Goal: Find specific page/section: Find specific page/section

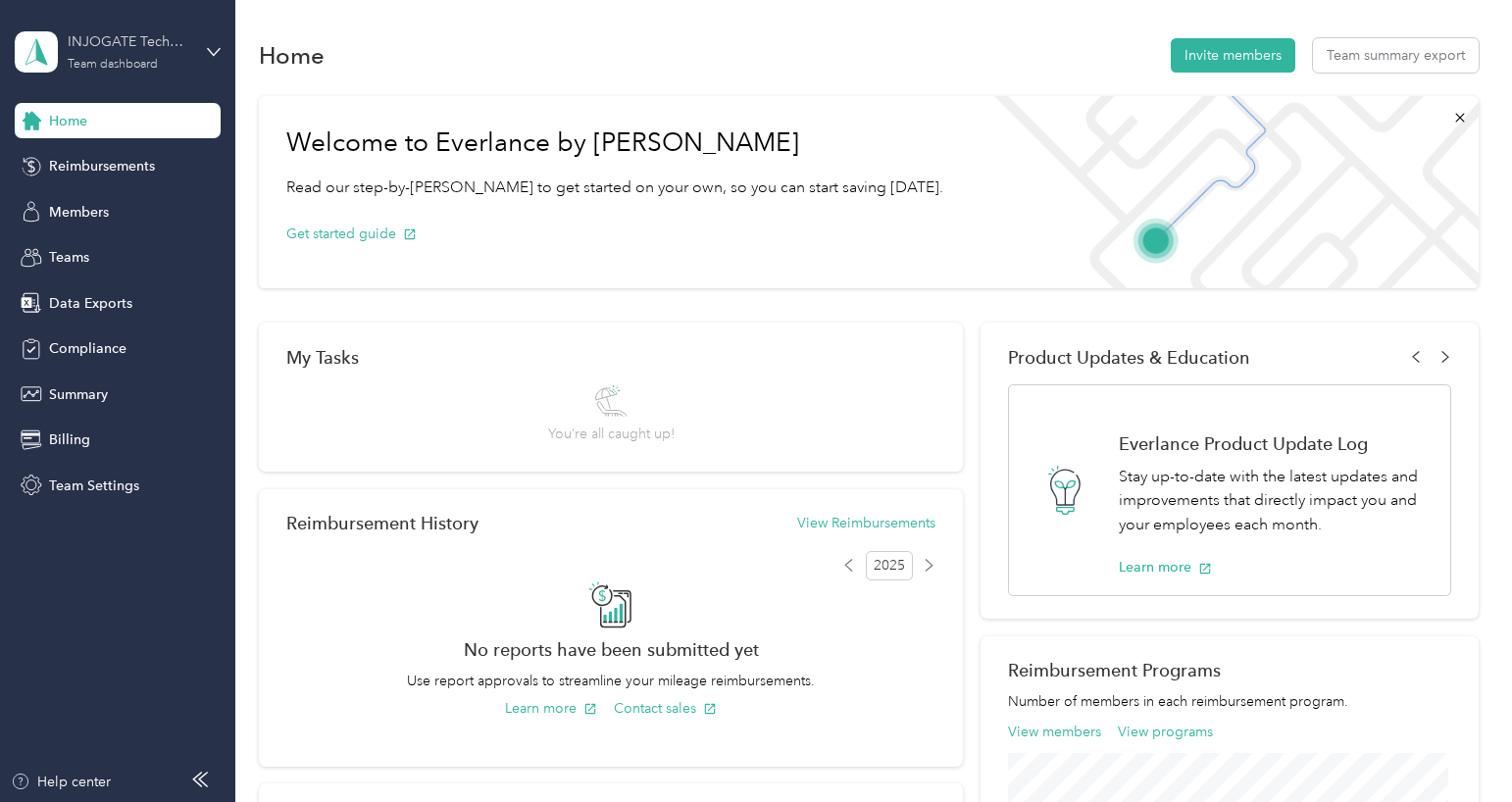
click at [102, 63] on div "Team dashboard" at bounding box center [113, 65] width 91 height 12
click at [183, 597] on aside "INJOGATE Technological Services LLC Team dashboard Home Reimbursements Members …" at bounding box center [117, 401] width 235 height 802
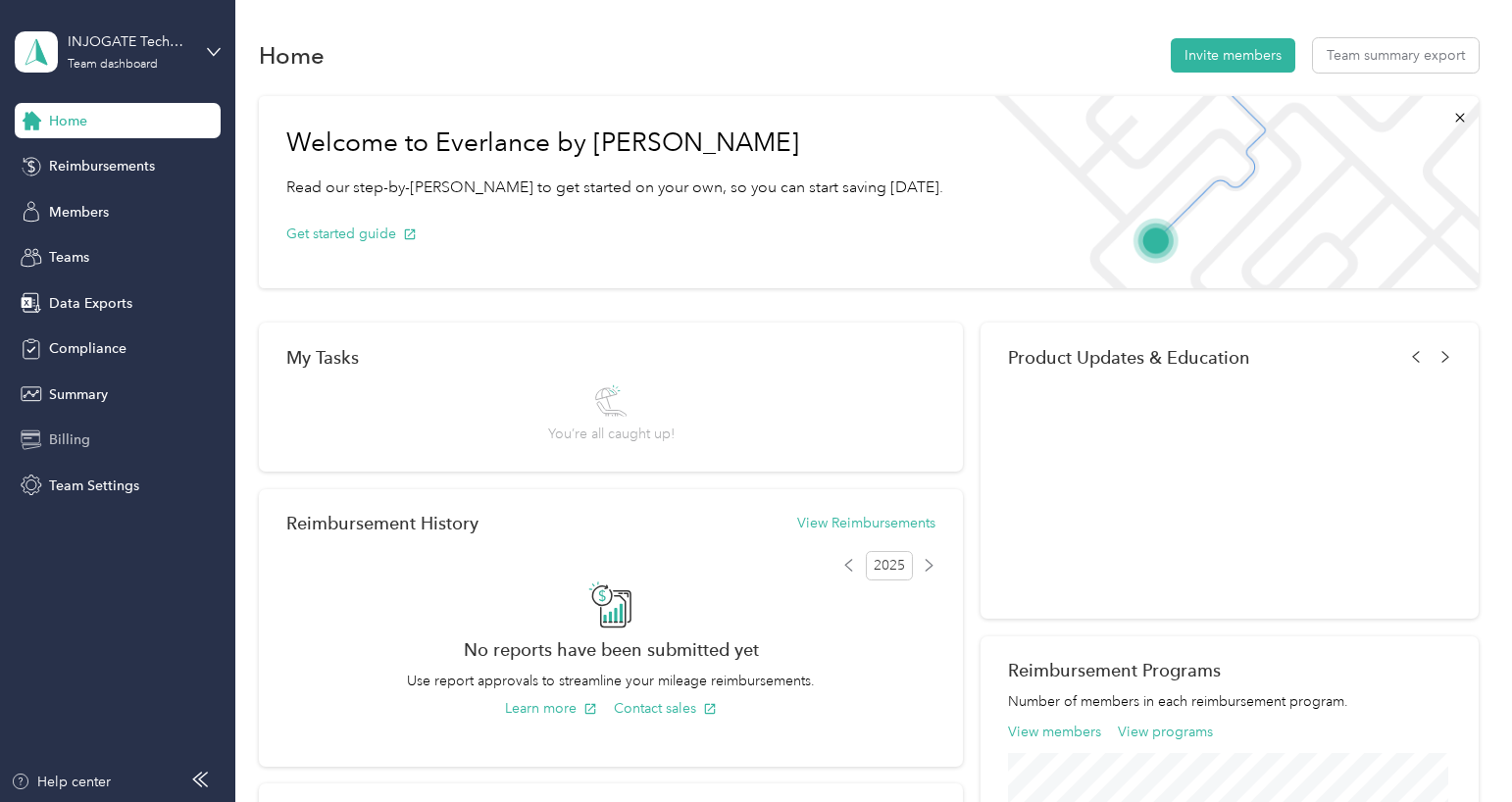
click at [91, 443] on div "Billing" at bounding box center [117, 440] width 206 height 35
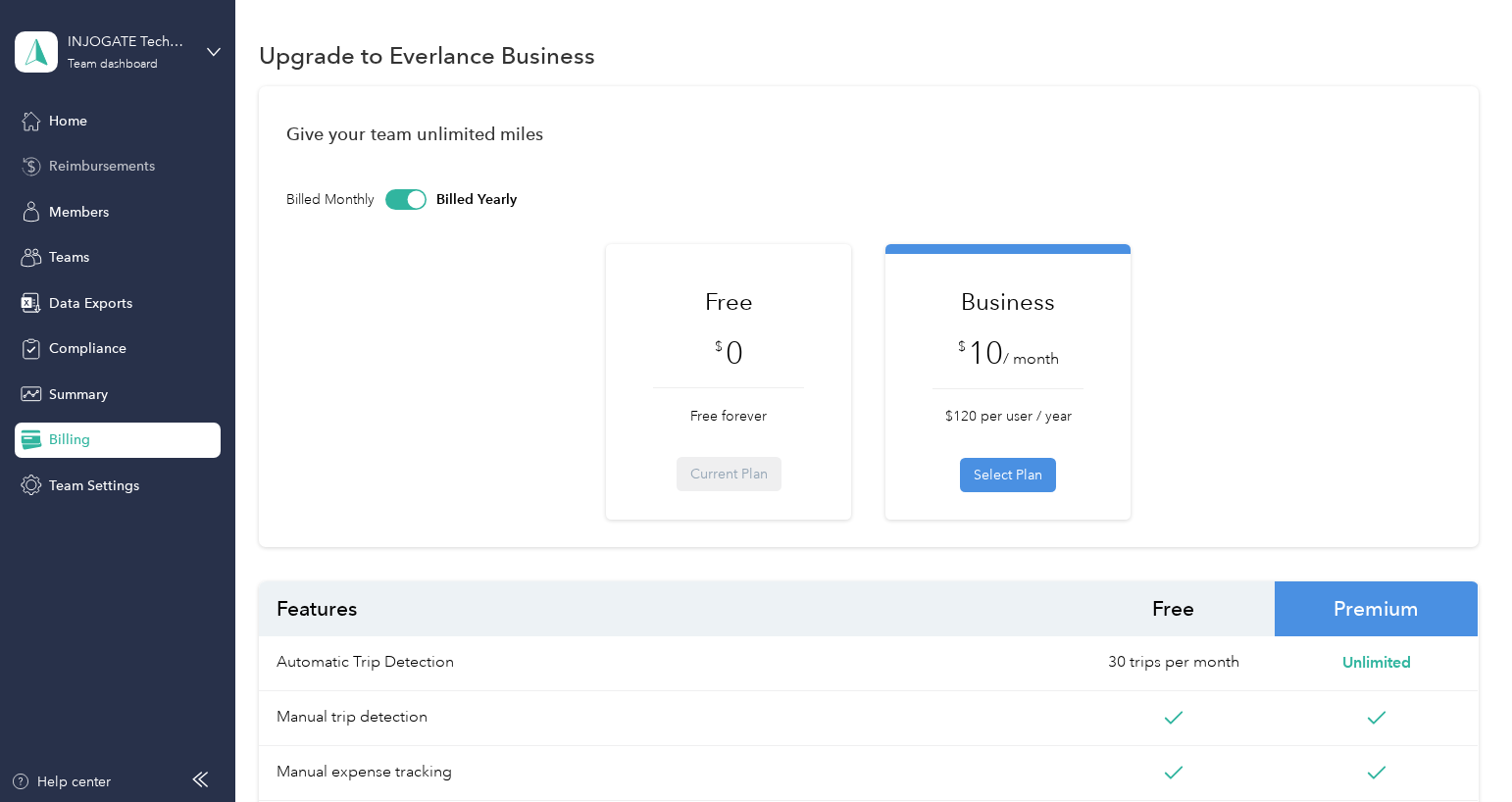
click at [75, 168] on span "Reimbursements" at bounding box center [101, 166] width 105 height 21
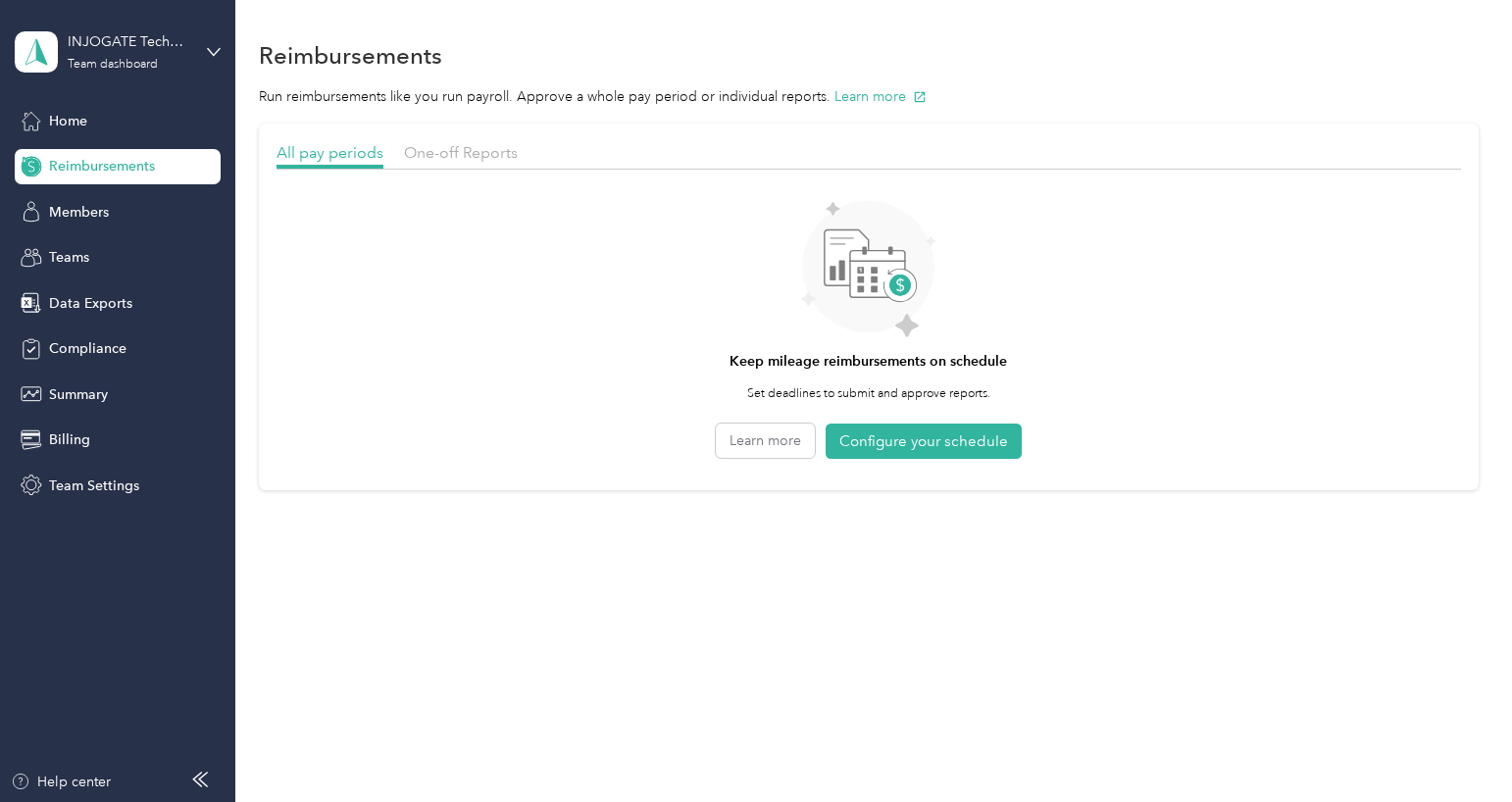
click at [122, 175] on div "Reimbursements" at bounding box center [117, 167] width 206 height 35
click at [441, 149] on span "One-off Reports" at bounding box center [460, 152] width 113 height 19
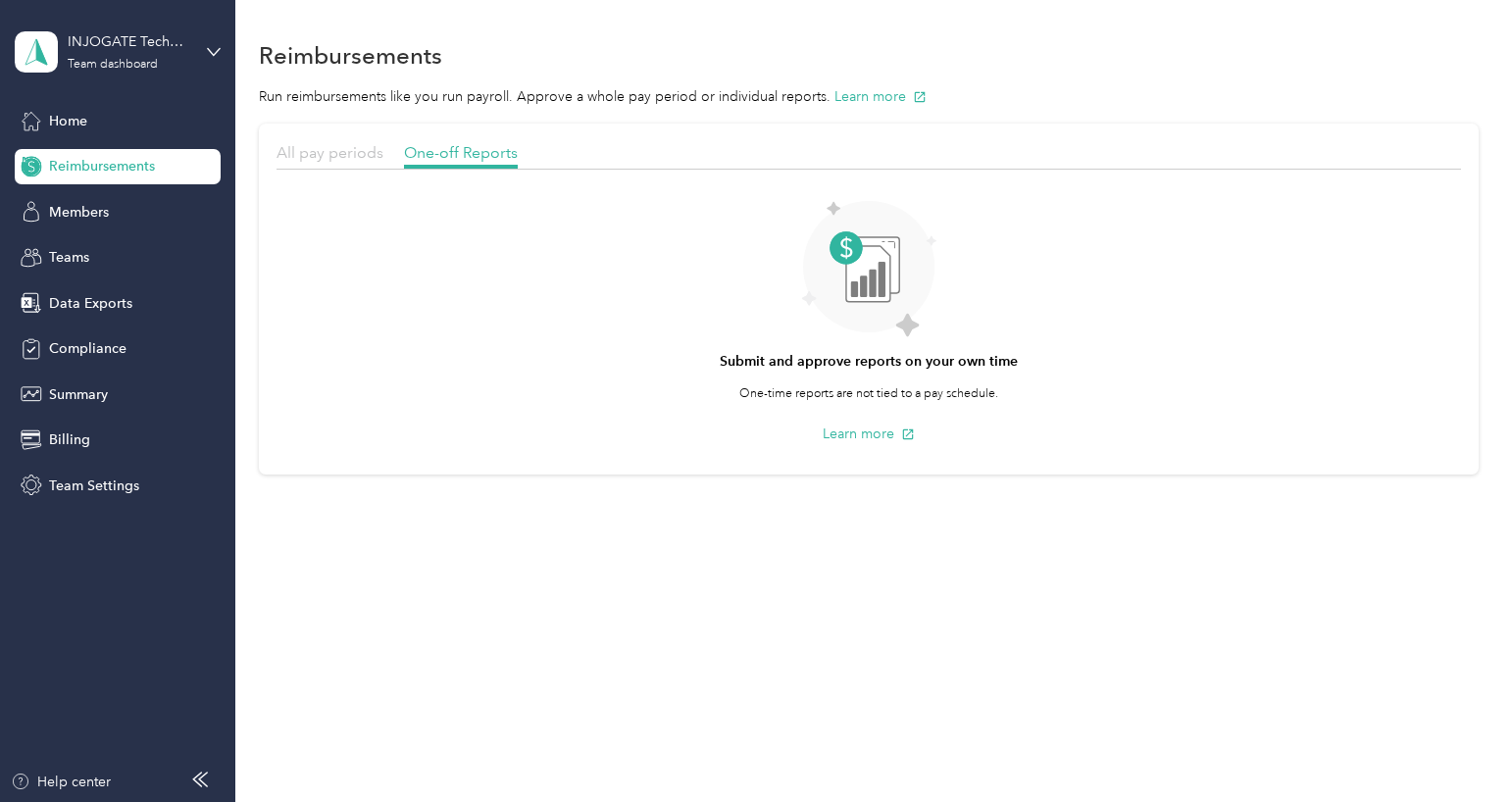
click at [328, 154] on span "All pay periods" at bounding box center [330, 152] width 106 height 19
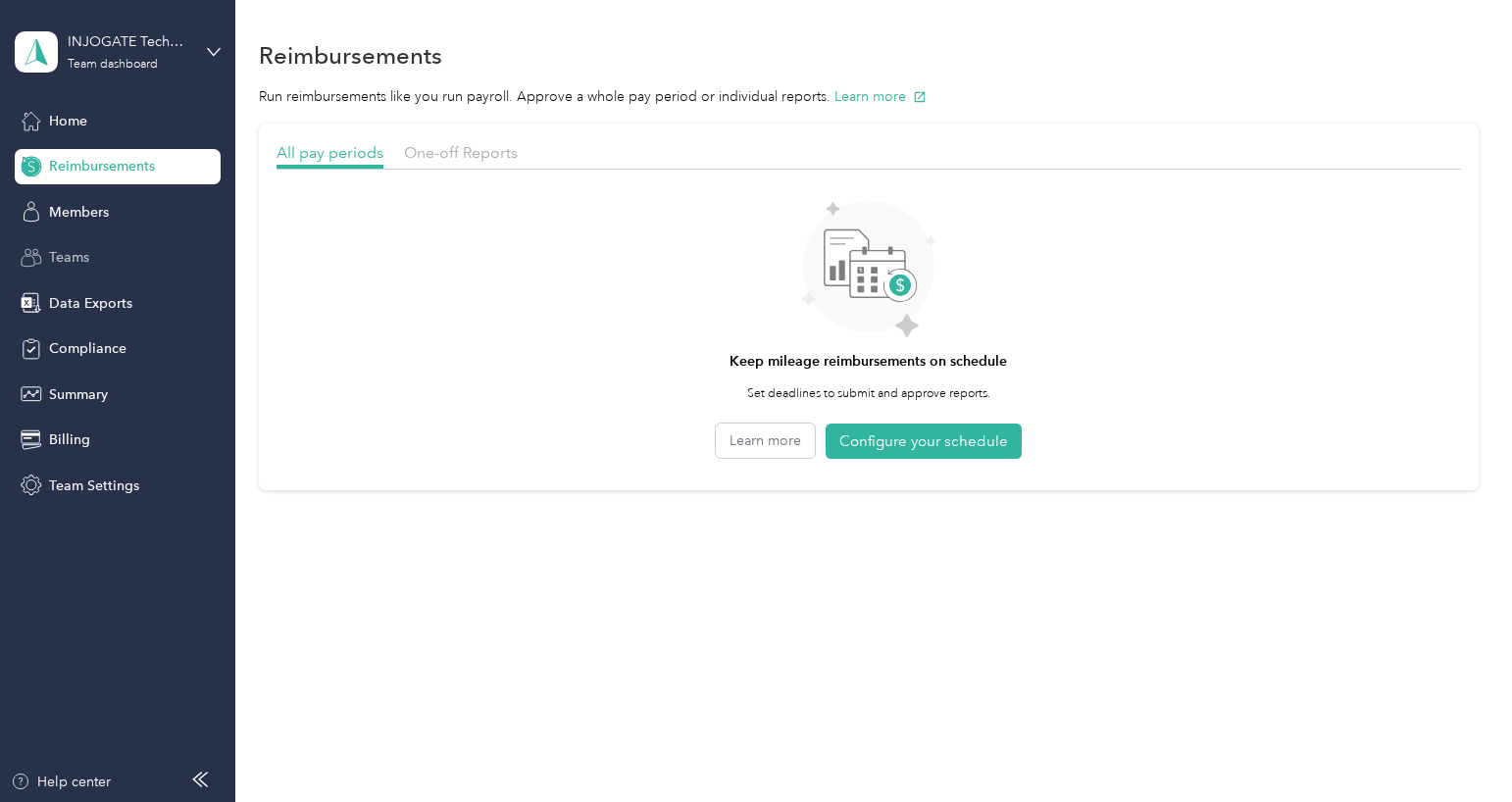
click at [93, 260] on div "Teams" at bounding box center [117, 258] width 206 height 35
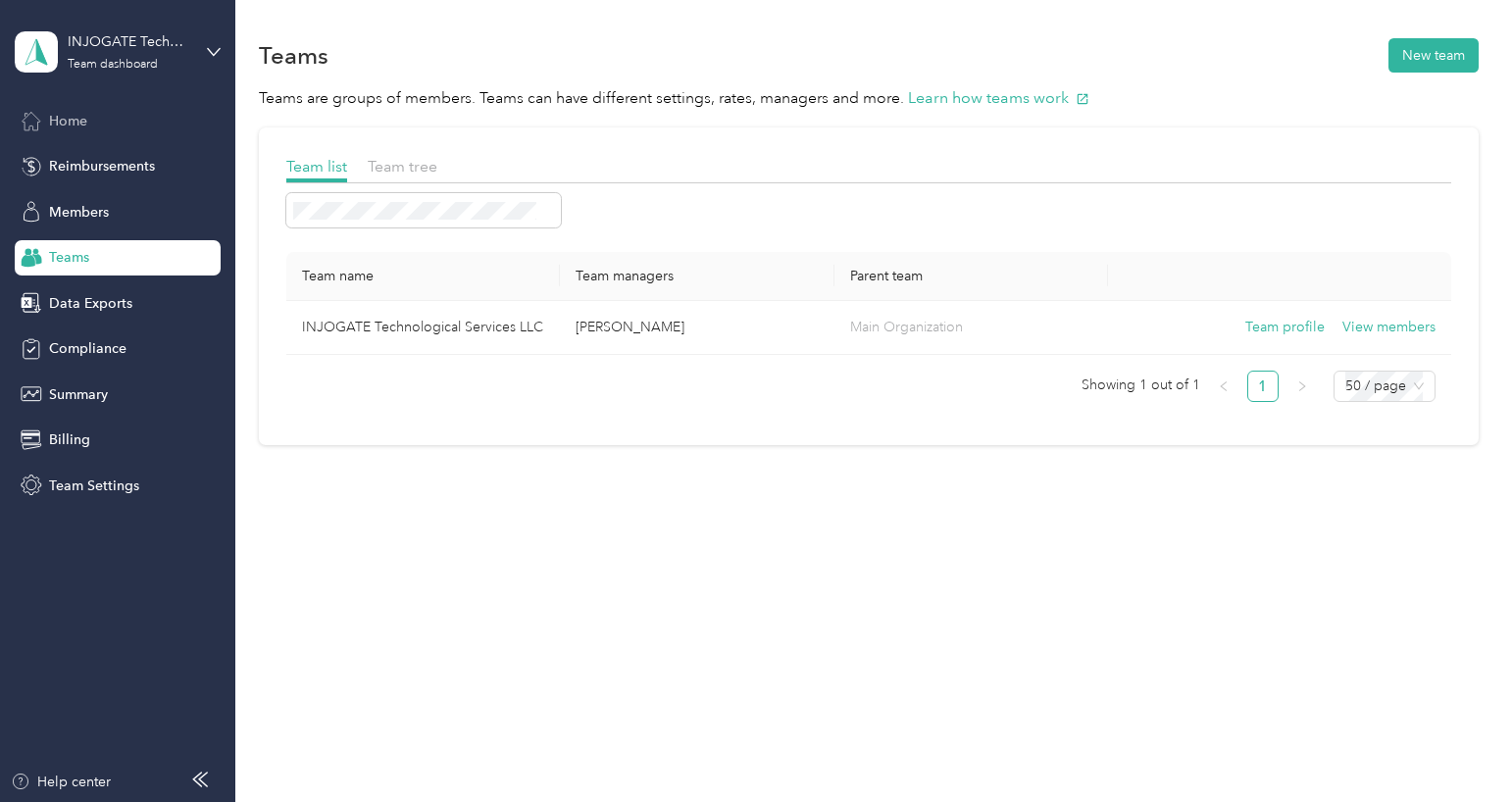
click at [87, 111] on span "Home" at bounding box center [68, 120] width 38 height 21
